Goal: Communication & Community: Answer question/provide support

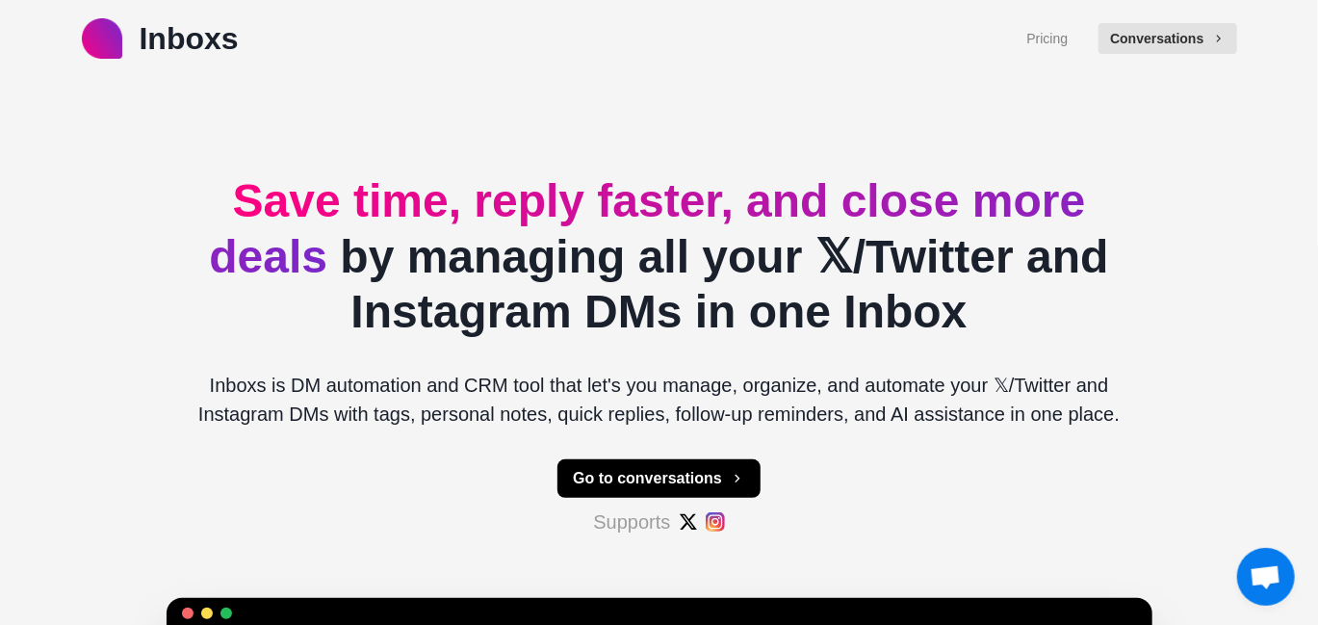
click at [1151, 42] on button "Conversations" at bounding box center [1167, 38] width 138 height 31
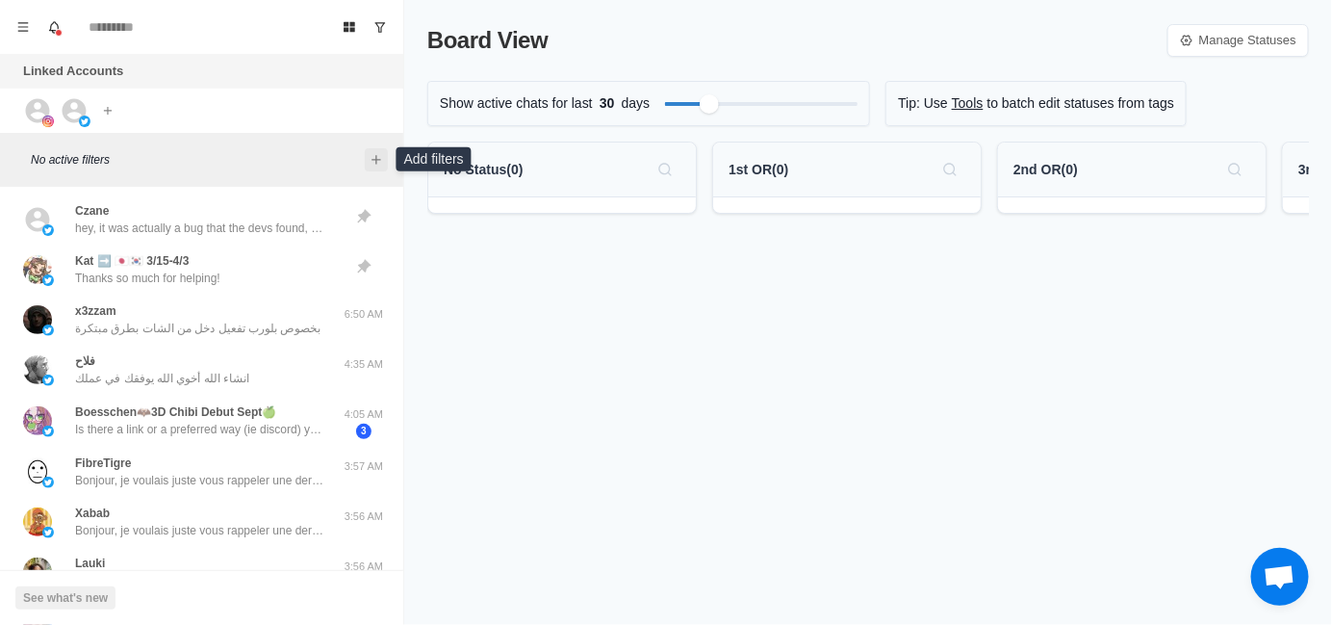
click at [379, 155] on icon "Add filters" at bounding box center [376, 159] width 15 height 15
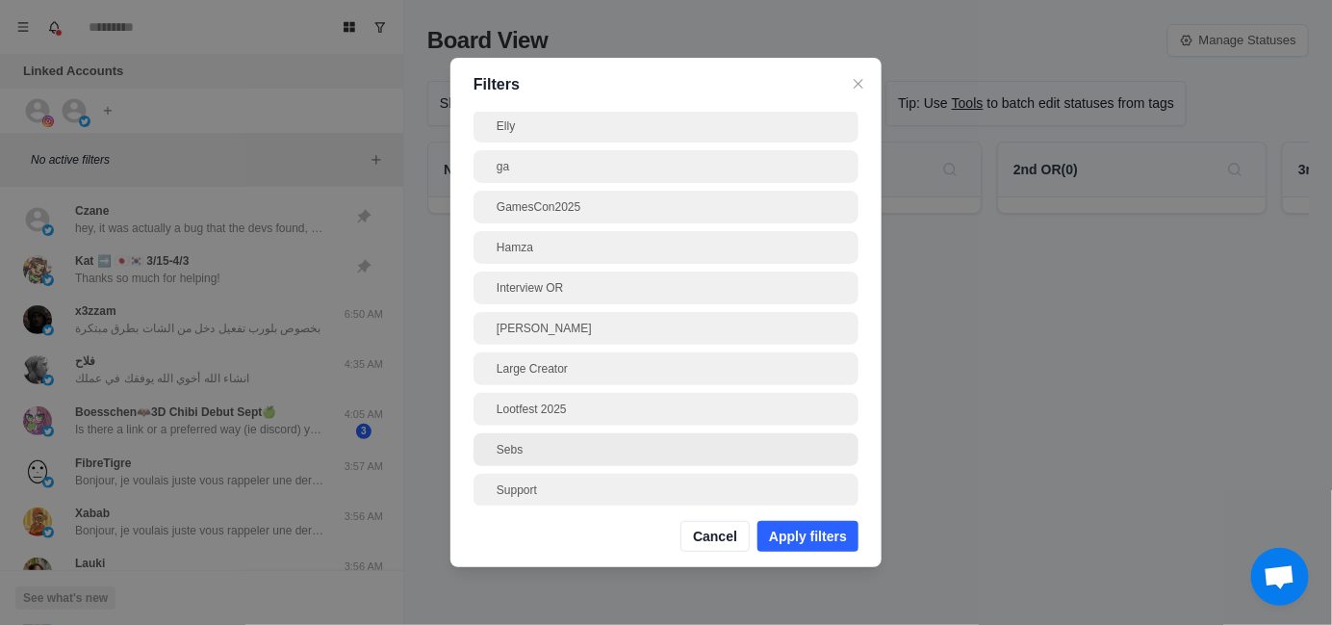
scroll to position [193, 0]
click at [574, 289] on div "[PERSON_NAME]" at bounding box center [666, 281] width 339 height 17
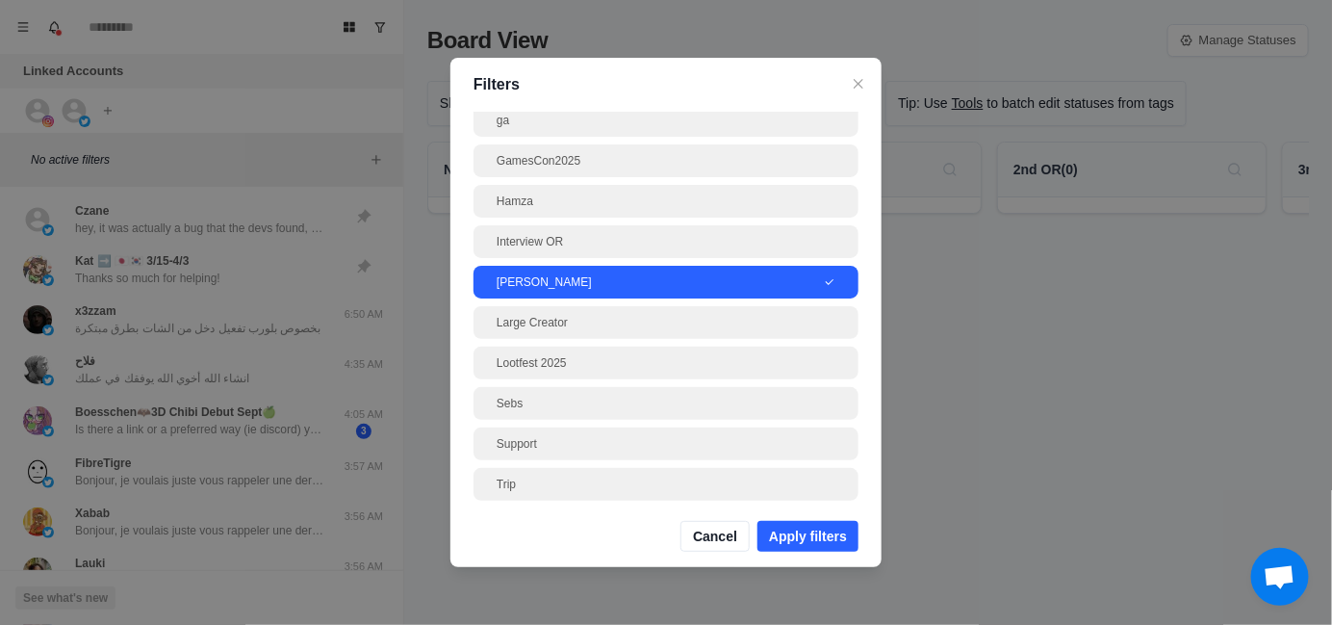
click at [829, 530] on button "Apply filters" at bounding box center [808, 536] width 101 height 31
click at [829, 539] on button "Apply filters" at bounding box center [808, 536] width 101 height 31
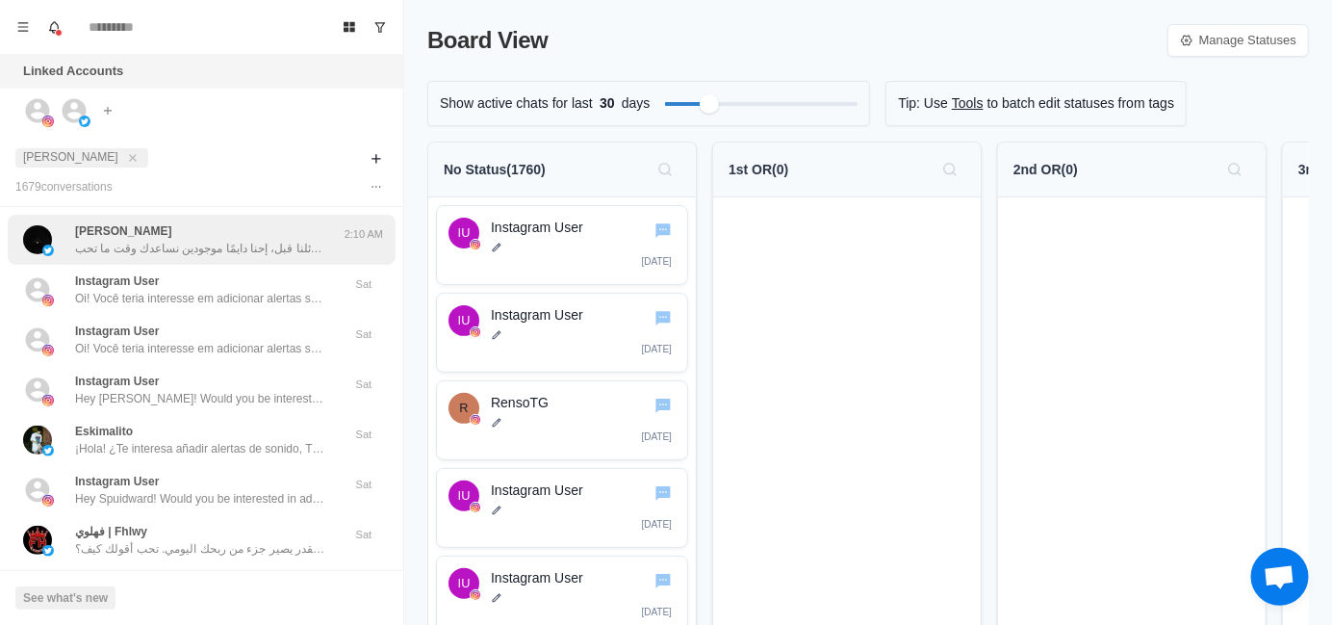
click at [176, 241] on p "سلام، بس حبيت أذكرك آخر مرة لو فاتتك رسائلنا قبل، إحنا دايمًا موجودين نساعدك وق…" at bounding box center [200, 248] width 250 height 17
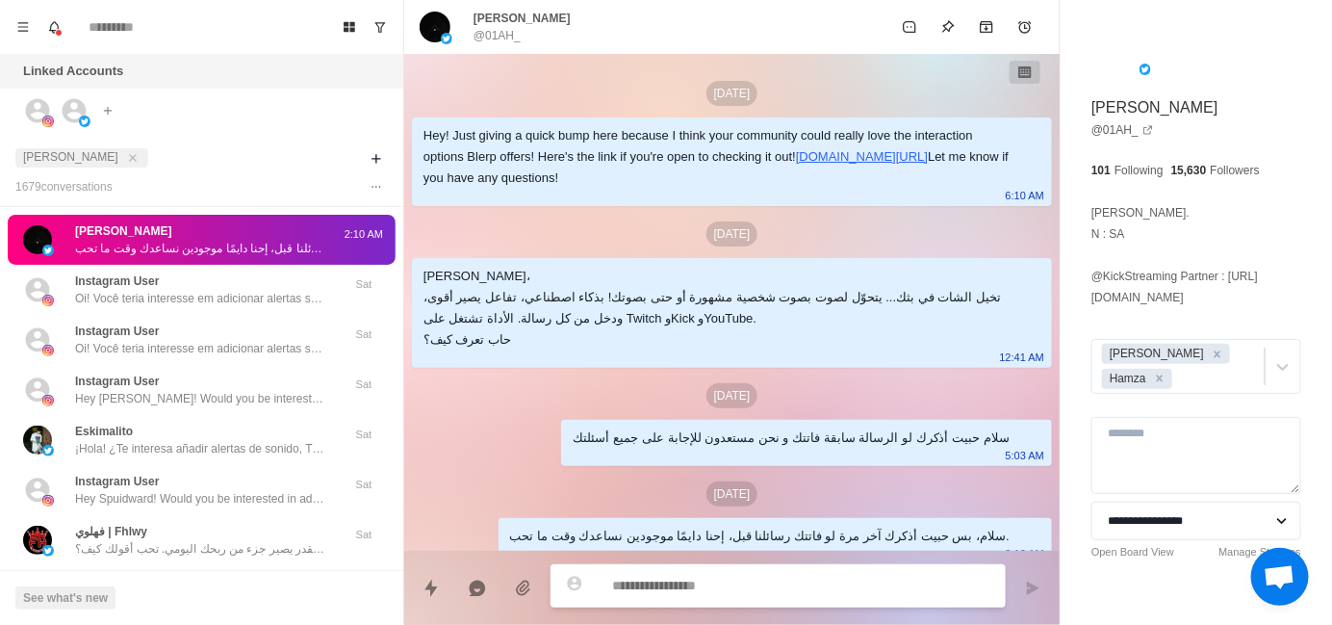
scroll to position [17, 0]
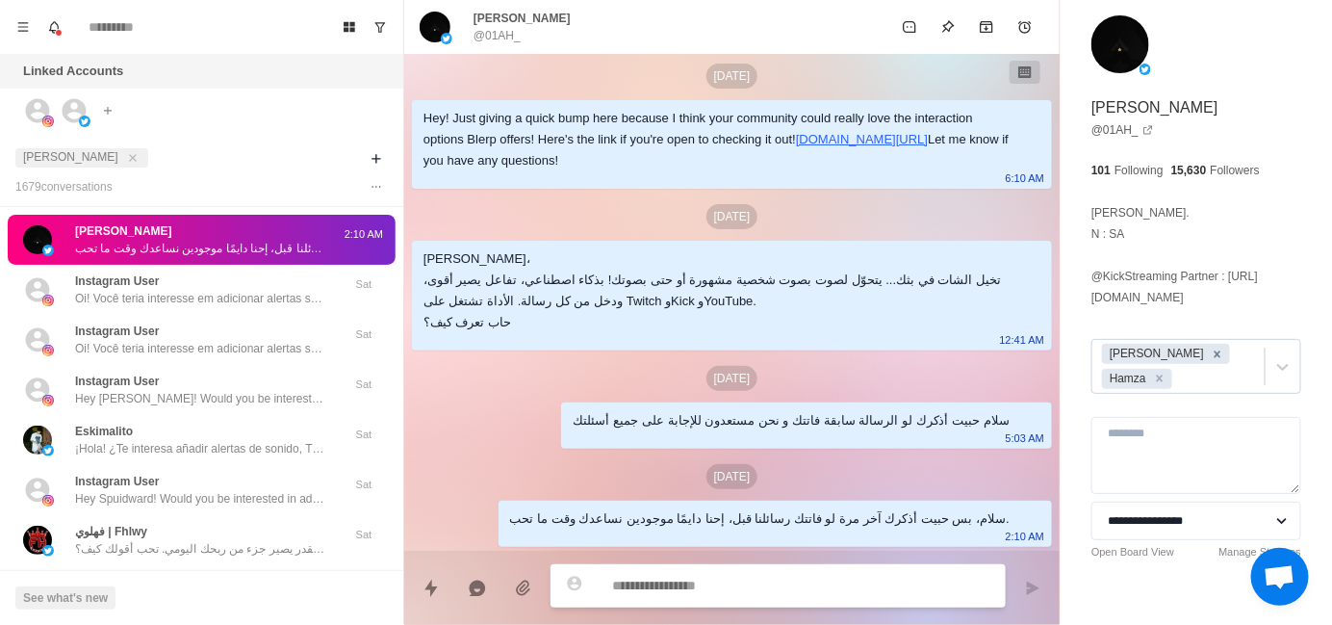
click at [1211, 354] on icon "Remove Jayson" at bounding box center [1217, 354] width 13 height 13
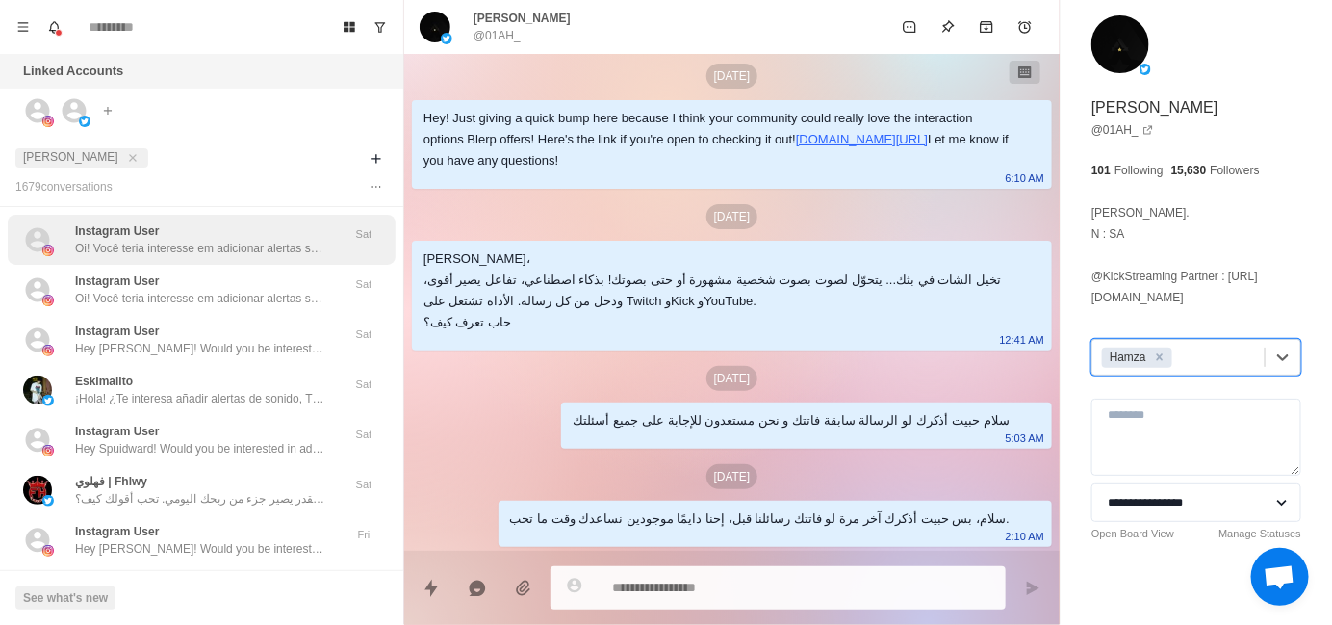
click at [211, 229] on div "Instagram User Oi! Você teria interesse em adicionar alertas sonoros, TTS com I…" at bounding box center [200, 239] width 250 height 35
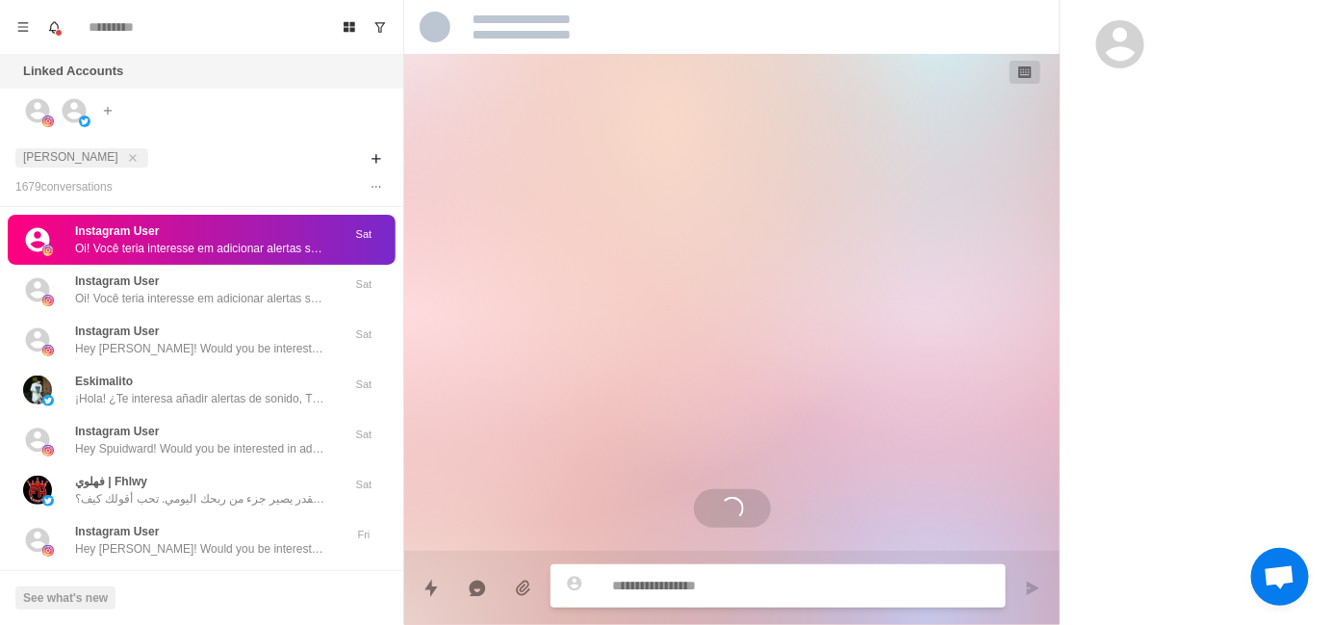
scroll to position [0, 0]
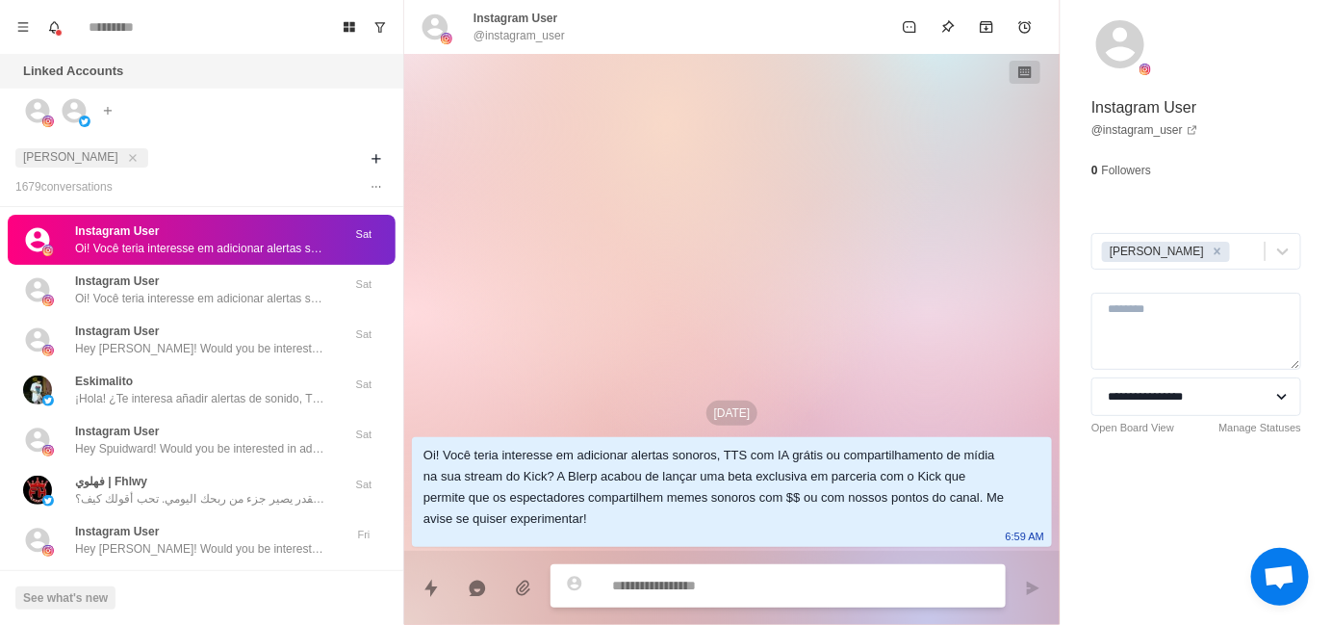
click at [665, 588] on textarea at bounding box center [801, 586] width 378 height 28
type textarea "*"
type textarea "**"
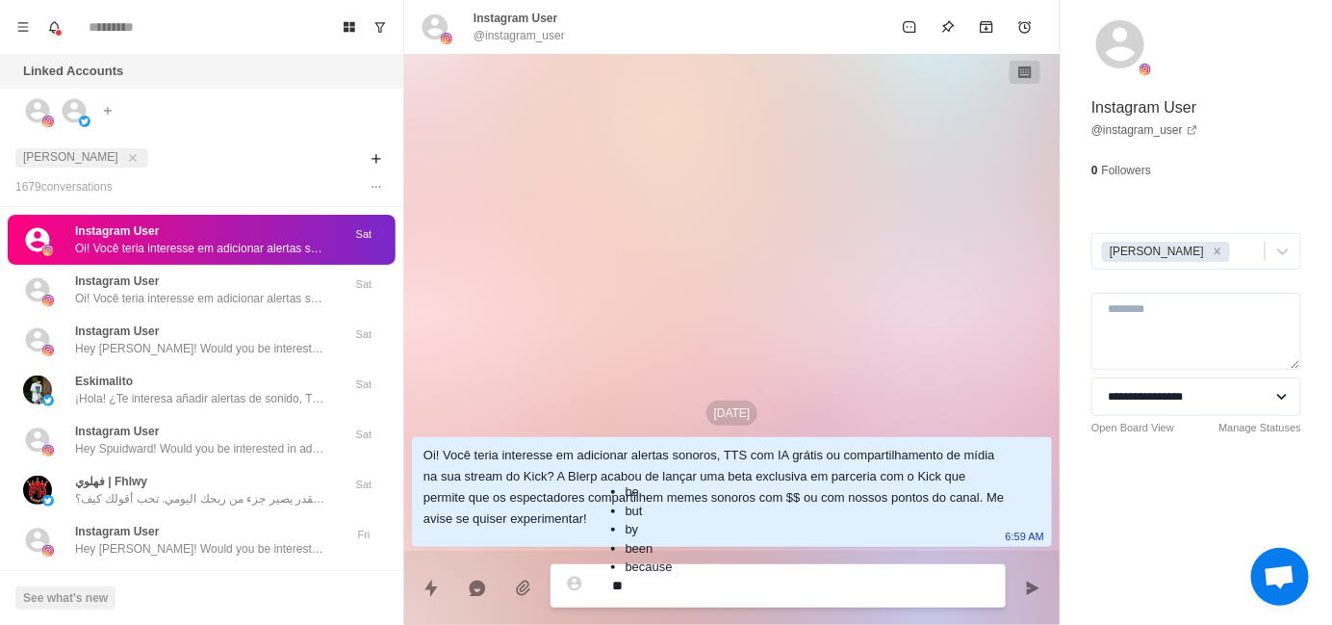
type textarea "*"
type textarea "***"
type textarea "*"
type textarea "****"
type textarea "*"
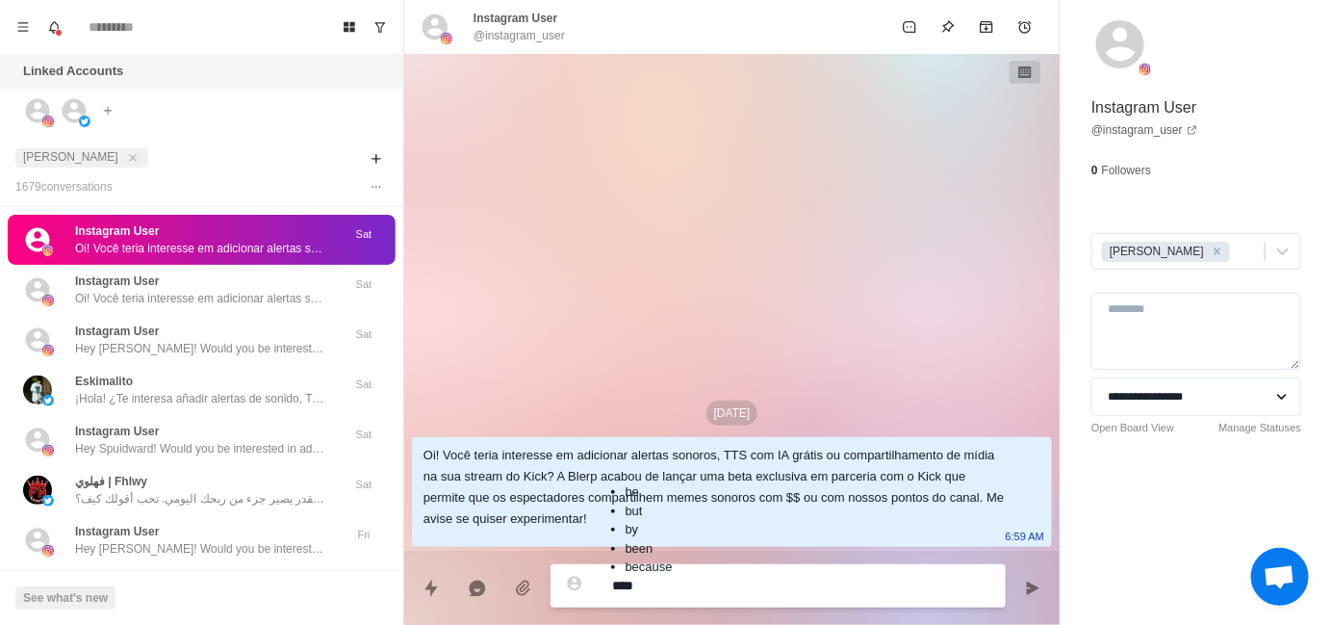
type textarea "**********"
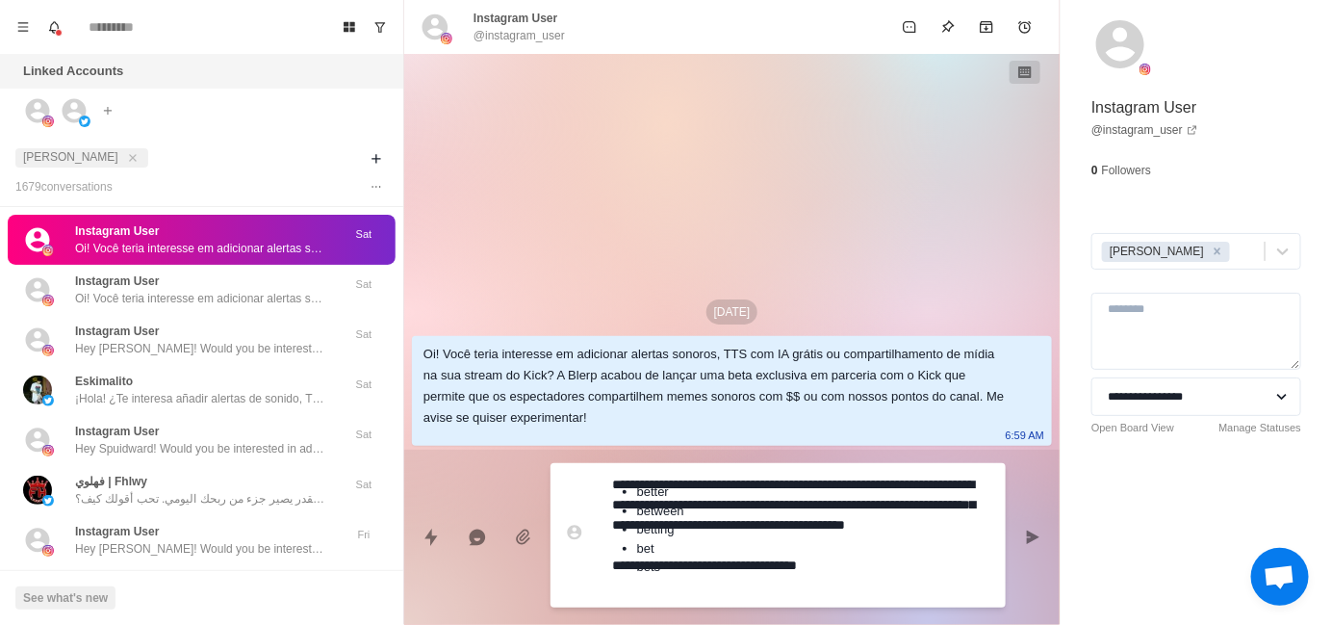
click at [874, 589] on textarea "**********" at bounding box center [801, 535] width 378 height 129
type textarea "*"
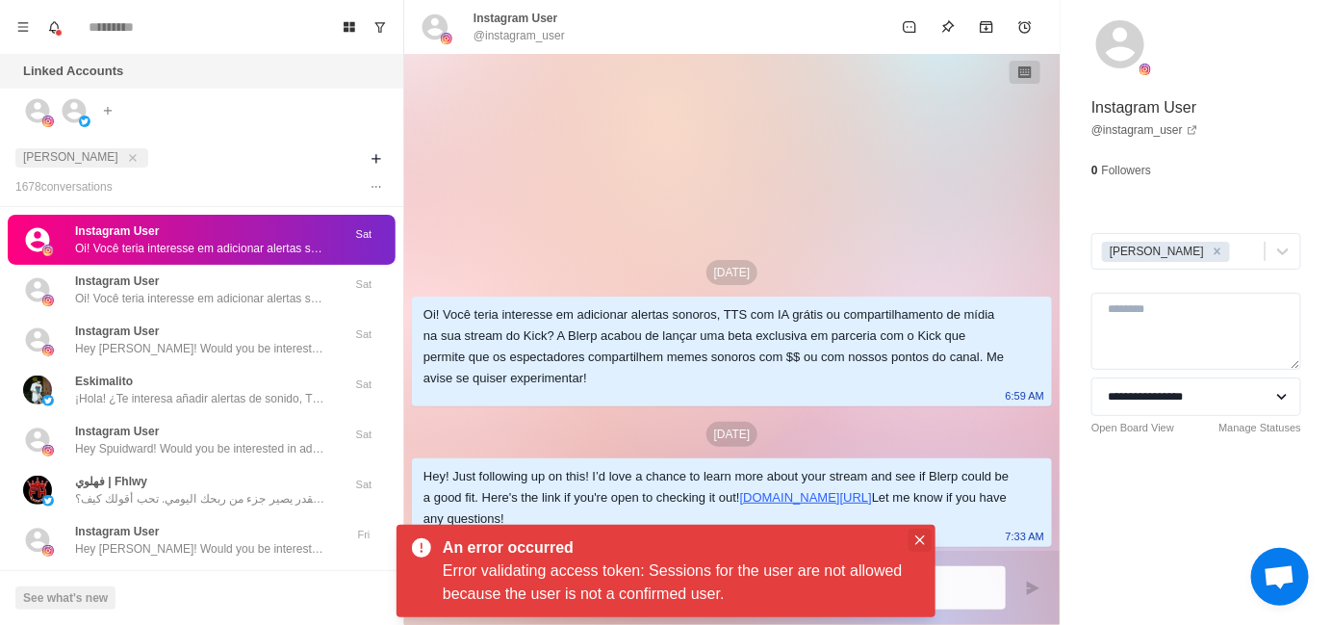
click at [919, 541] on icon "Close" at bounding box center [921, 540] width 10 height 10
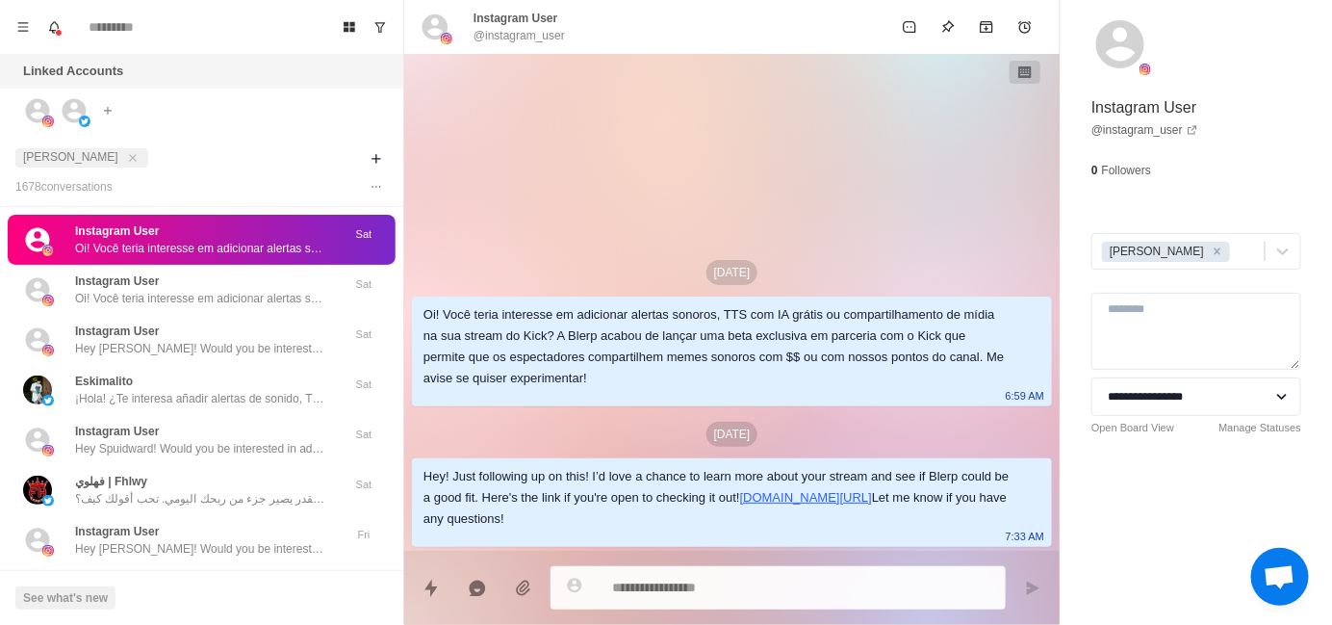
click at [961, 466] on div "Hey! Just following up on this! I’d love a chance to learn more about your stre…" at bounding box center [717, 498] width 586 height 64
click at [848, 137] on div "[DATE] Oi! Você teria interesse em adicionar alertas sonoros, TTS com IA grátis…" at bounding box center [732, 302] width 656 height 497
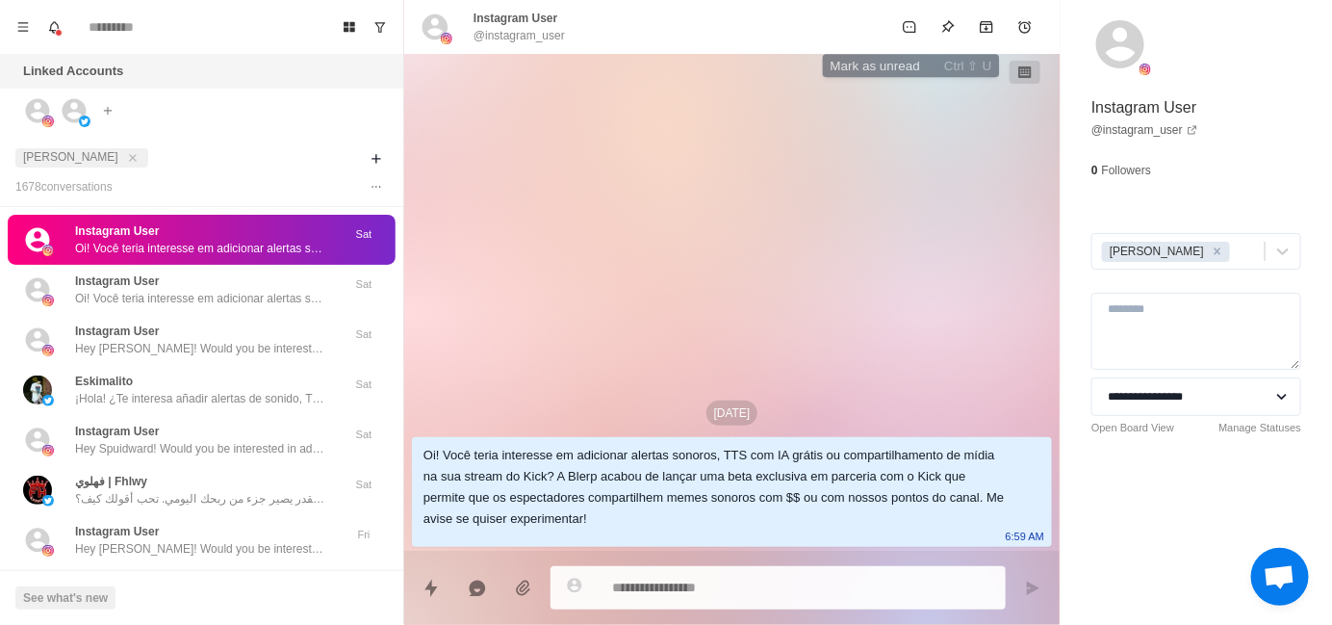
click at [747, 182] on div "[DATE] Oi! Você teria interesse em adicionar alertas sonoros, TTS com IA grátis…" at bounding box center [732, 302] width 656 height 497
click at [745, 189] on div "[DATE] Oi! Você teria interesse em adicionar alertas sonoros, TTS com IA grátis…" at bounding box center [732, 302] width 656 height 497
type textarea "*"
